Goal: Navigation & Orientation: Find specific page/section

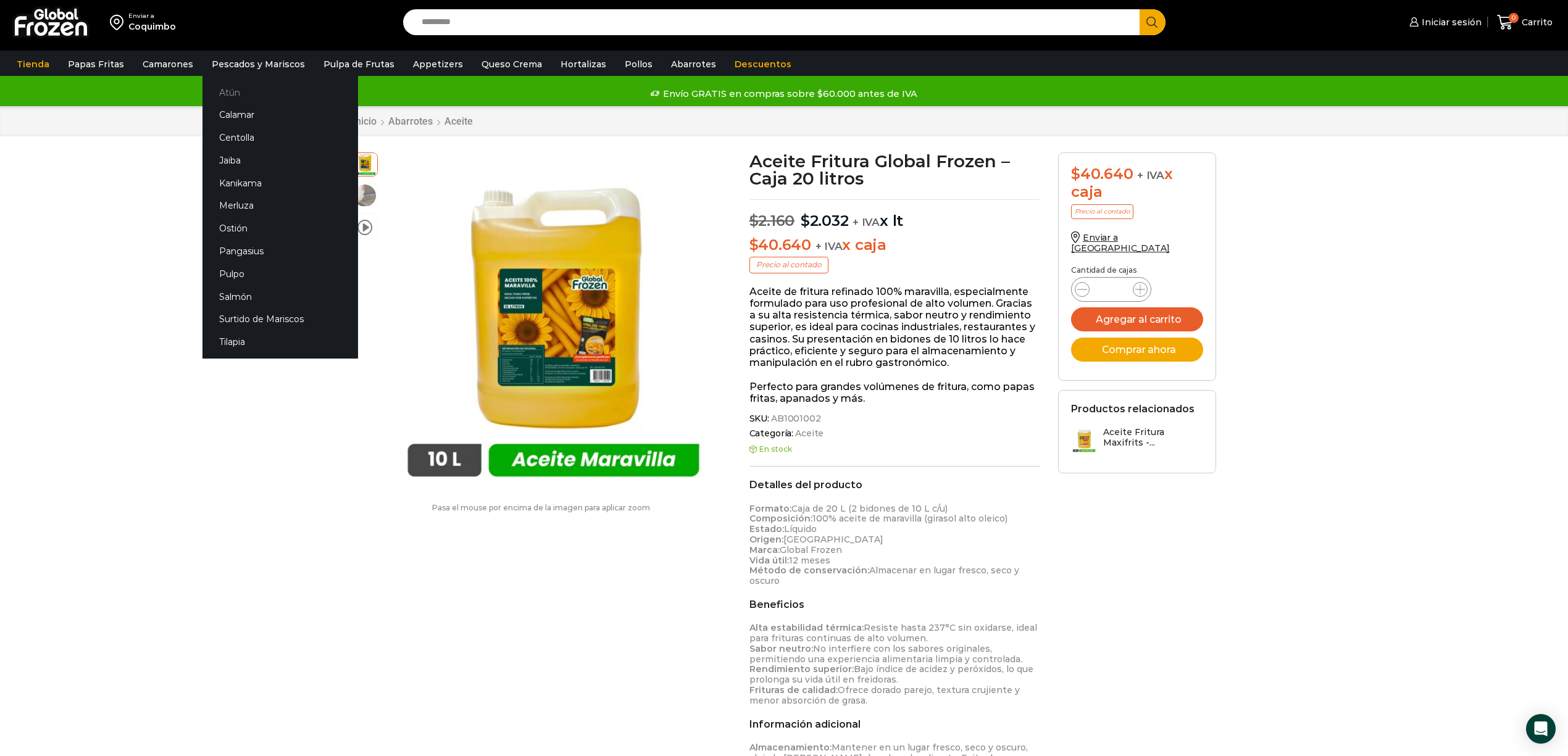
click at [226, 90] on link "Atún" at bounding box center [280, 92] width 156 height 23
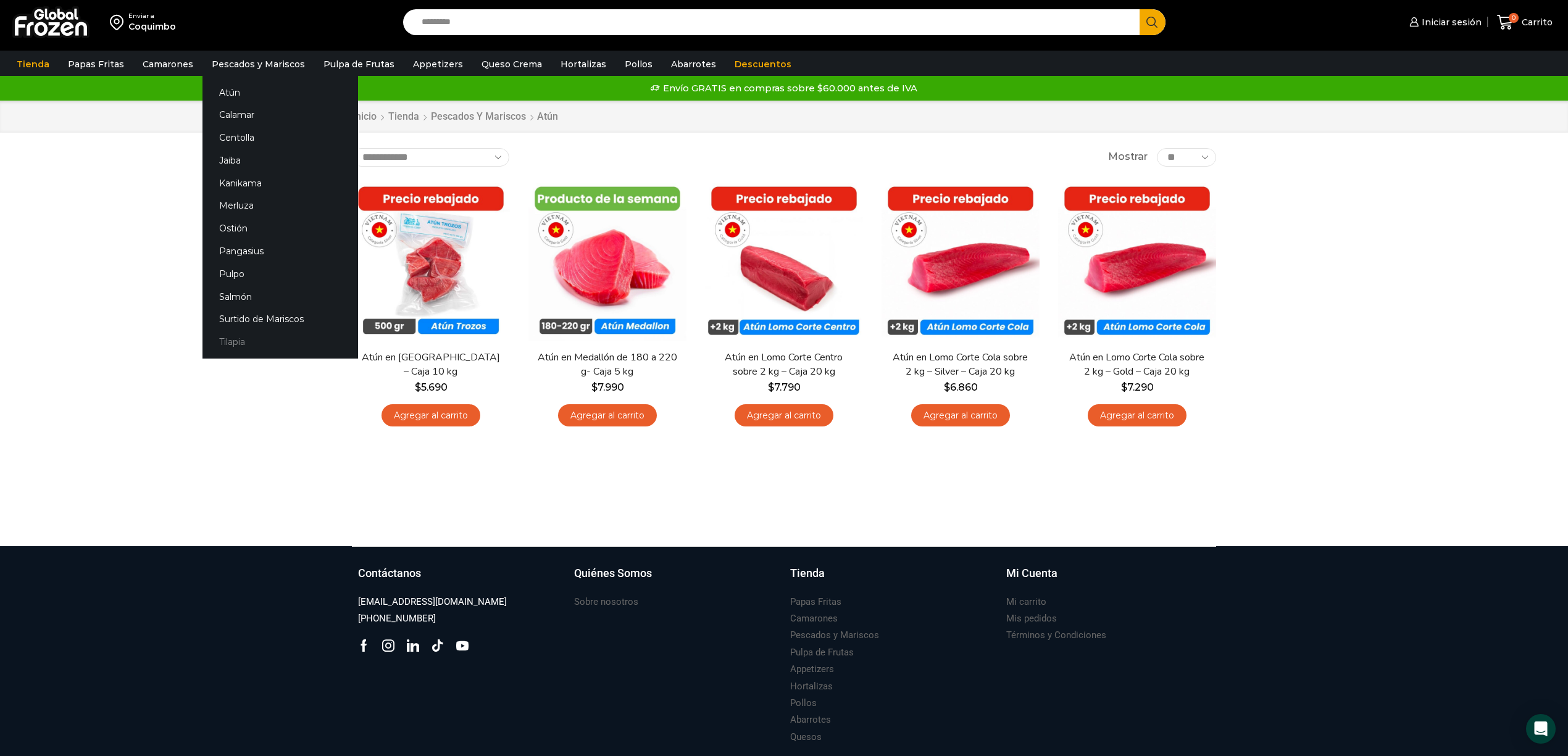
click at [231, 341] on link "Tilapia" at bounding box center [280, 342] width 156 height 23
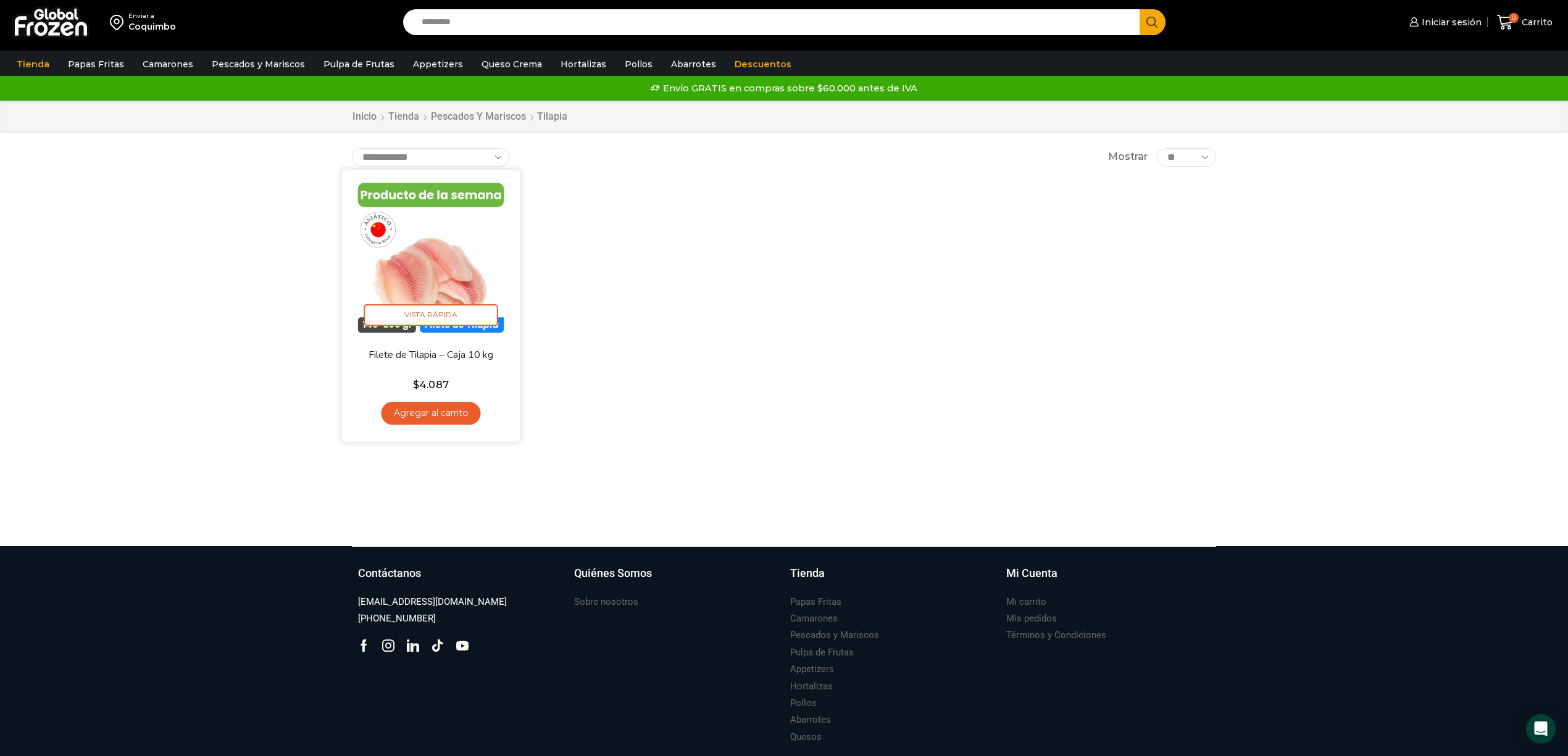
click at [470, 268] on img at bounding box center [431, 258] width 159 height 159
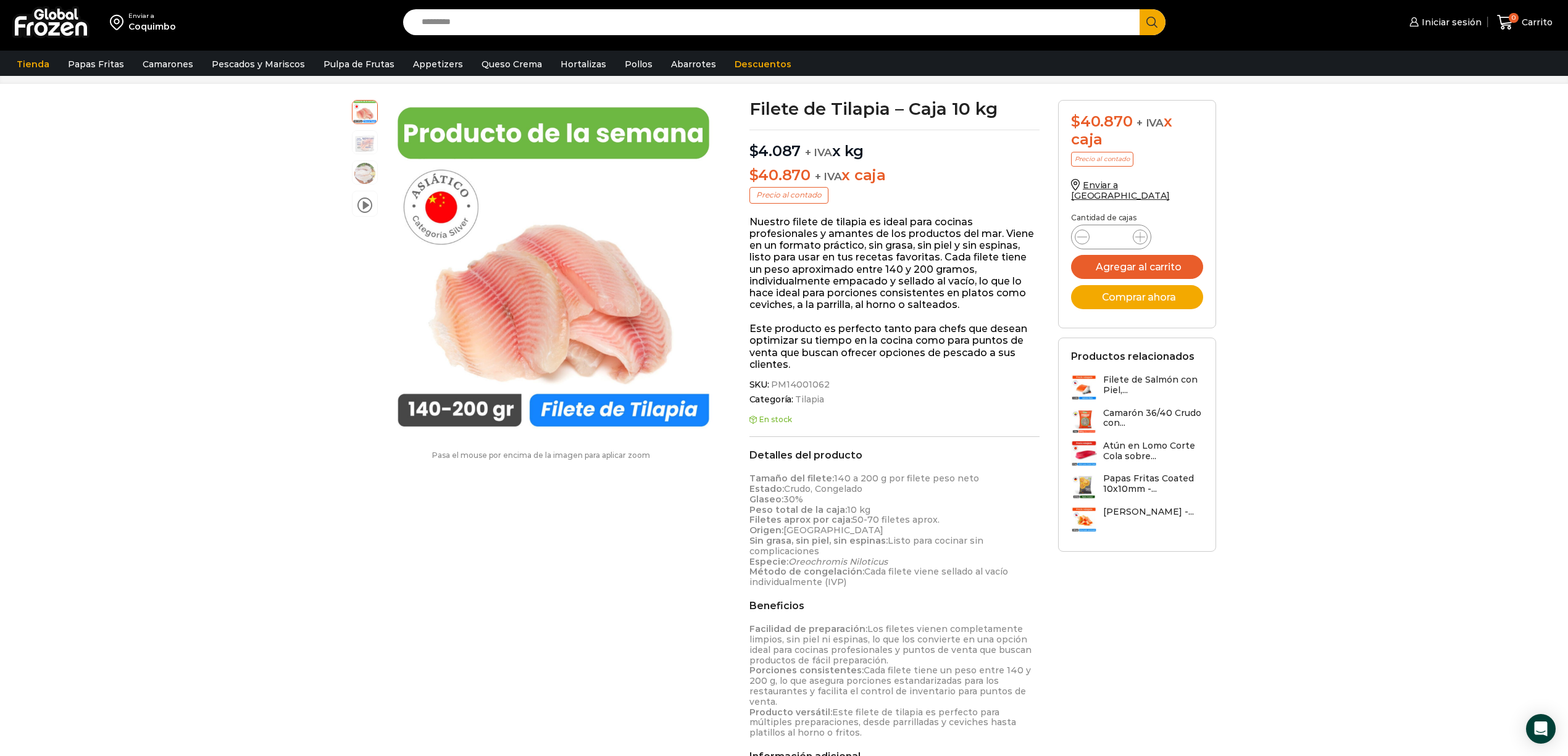
scroll to position [83, 0]
